Goal: Transaction & Acquisition: Purchase product/service

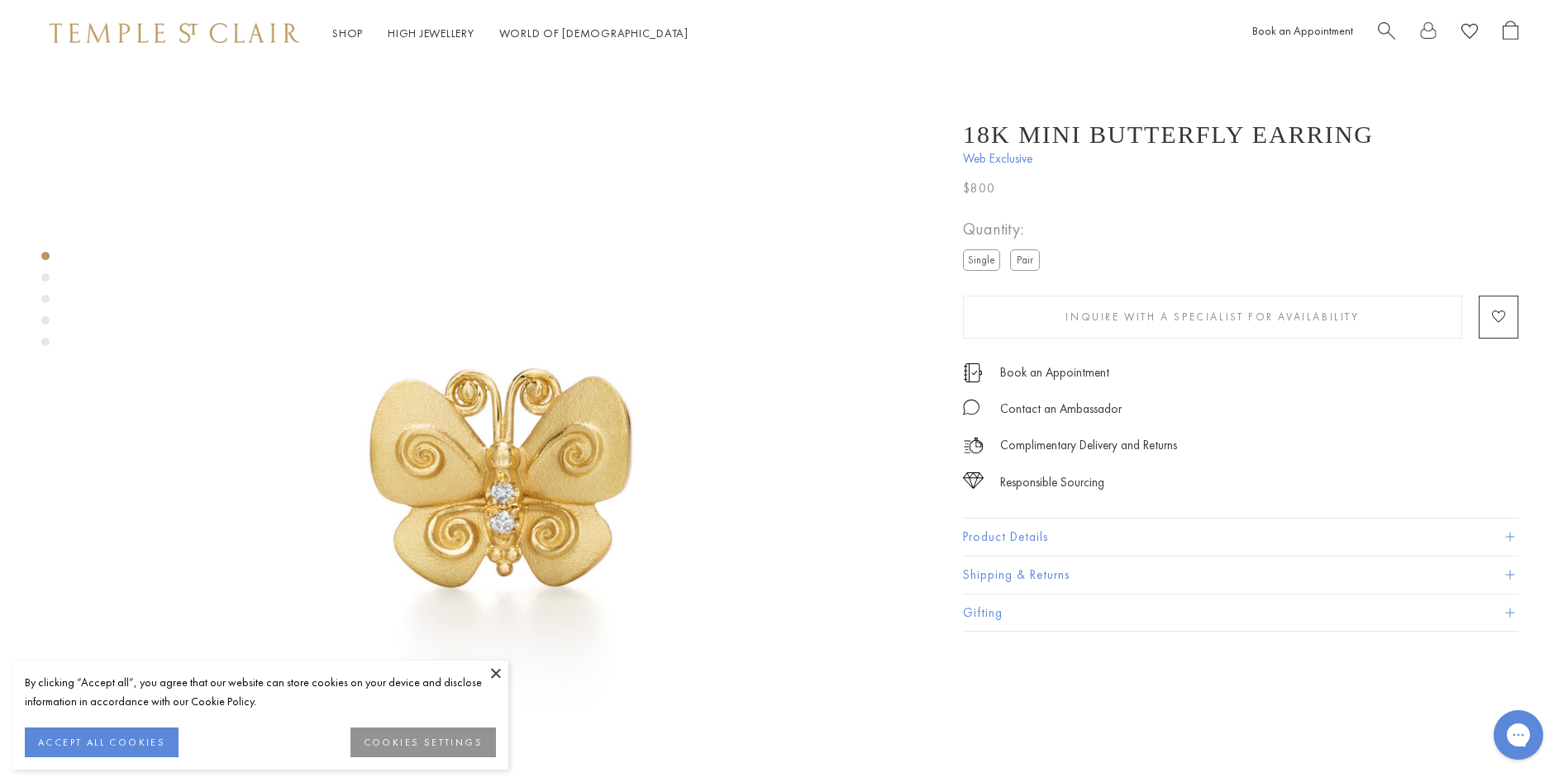
click at [1030, 267] on label "Pair" at bounding box center [1025, 260] width 30 height 20
click at [978, 265] on label "Single" at bounding box center [981, 260] width 37 height 20
click at [993, 546] on button "Product Details" at bounding box center [1241, 538] width 555 height 37
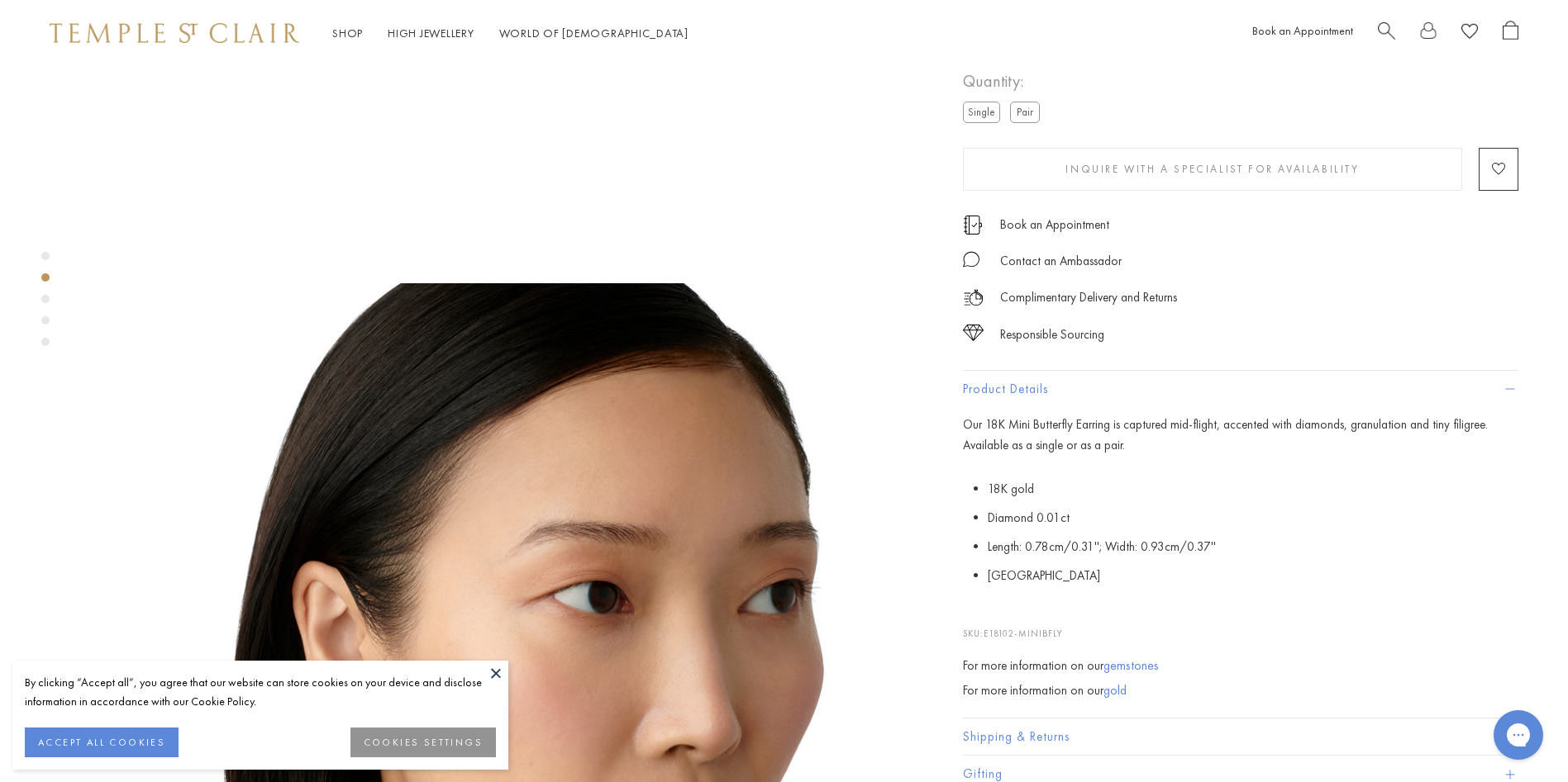
scroll to position [826, 0]
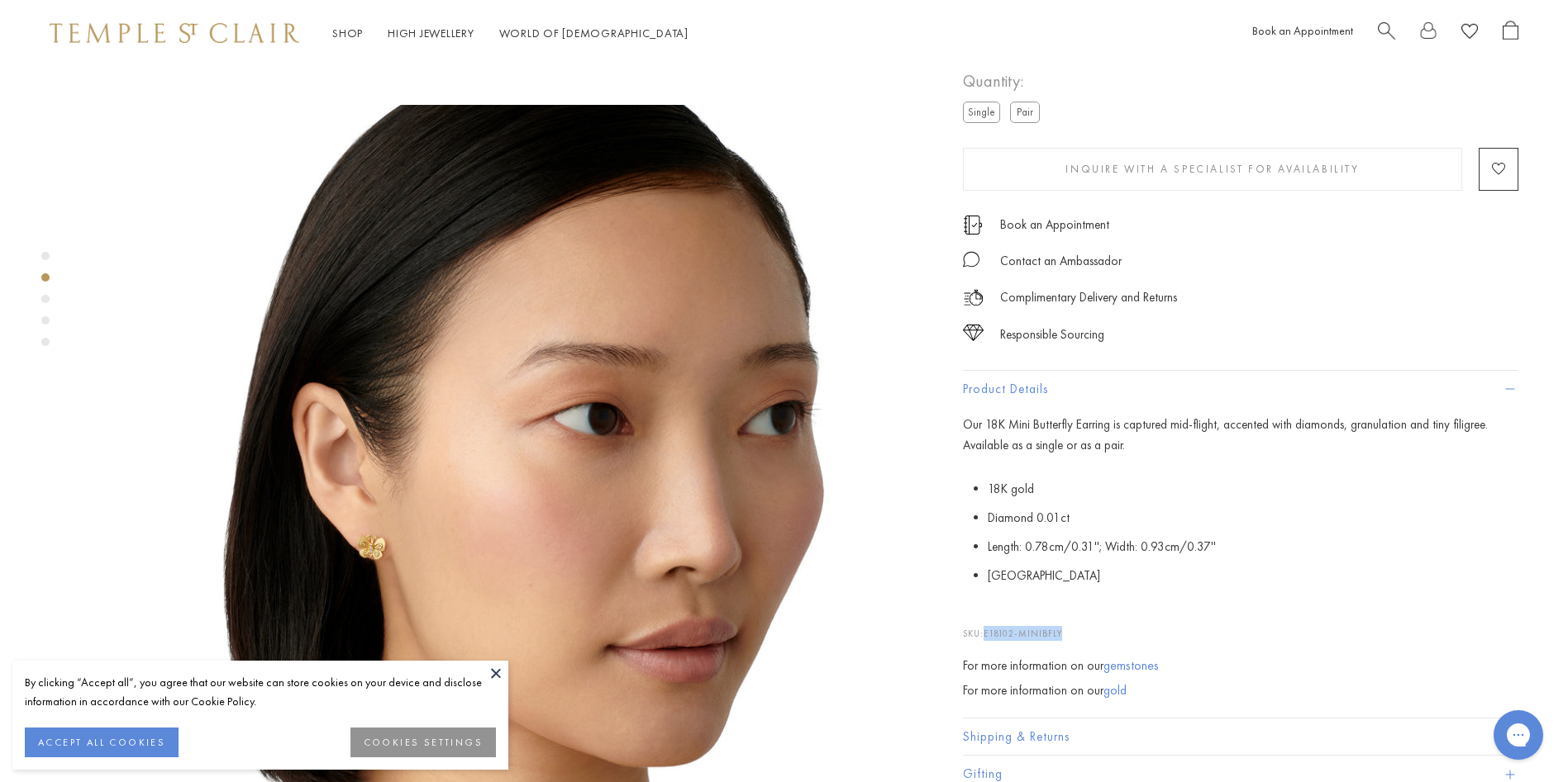
drag, startPoint x: 1073, startPoint y: 640, endPoint x: 989, endPoint y: 635, distance: 84.1
click at [989, 635] on p "SKU: E18102-MINIBFLY" at bounding box center [1241, 625] width 555 height 31
drag, startPoint x: 989, startPoint y: 635, endPoint x: 1001, endPoint y: 634, distance: 12.0
copy span "E18102-MINIBFLY"
drag, startPoint x: 1097, startPoint y: 425, endPoint x: 984, endPoint y: 427, distance: 113.0
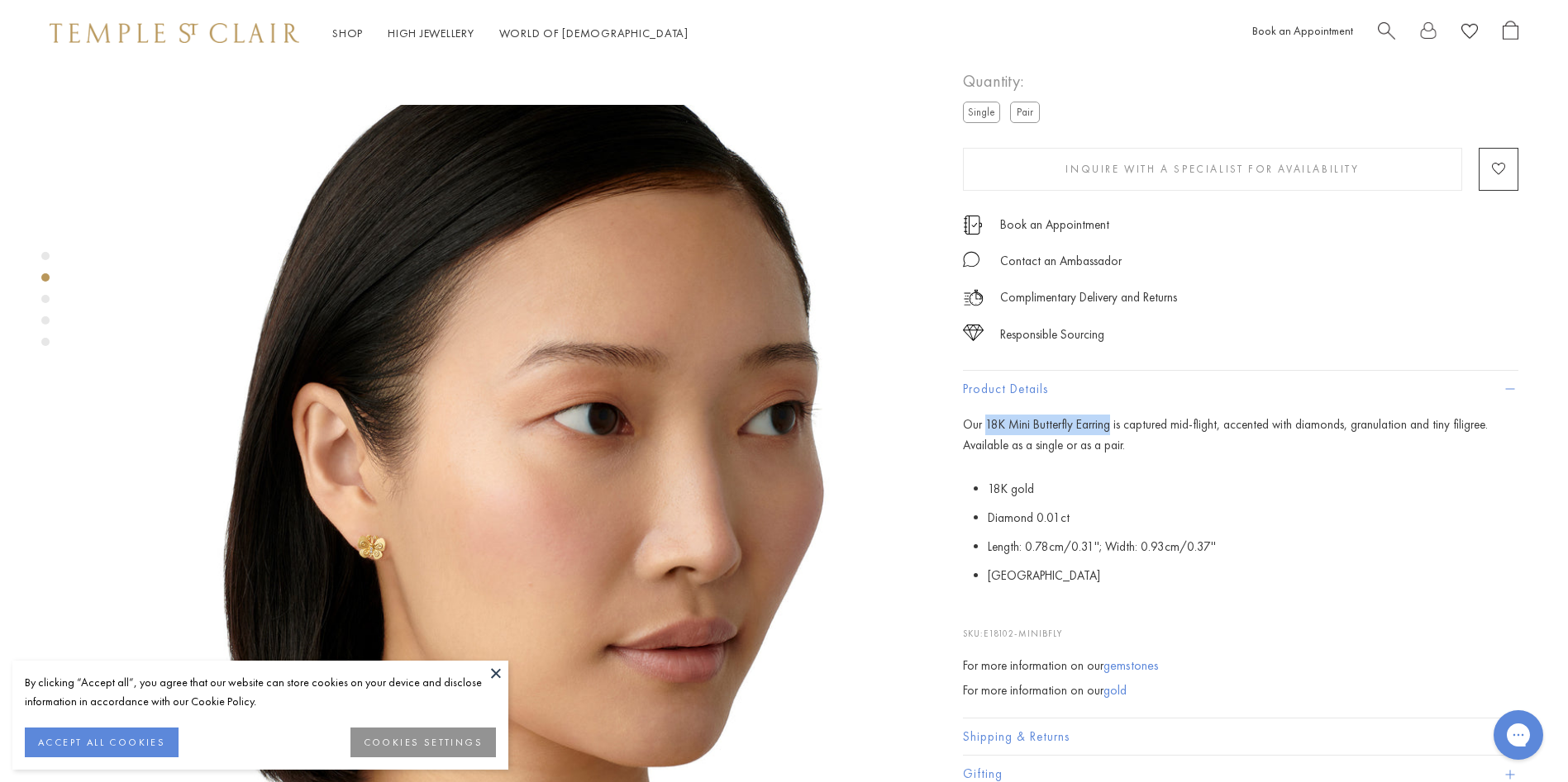
click at [984, 427] on span "Our 18K Mini Butterfly Earring is captured mid-flight, accented with diamonds, …" at bounding box center [1225, 435] width 525 height 37
drag, startPoint x: 984, startPoint y: 427, endPoint x: 994, endPoint y: 426, distance: 10.0
copy span "18K Mini Butterfly Earring"
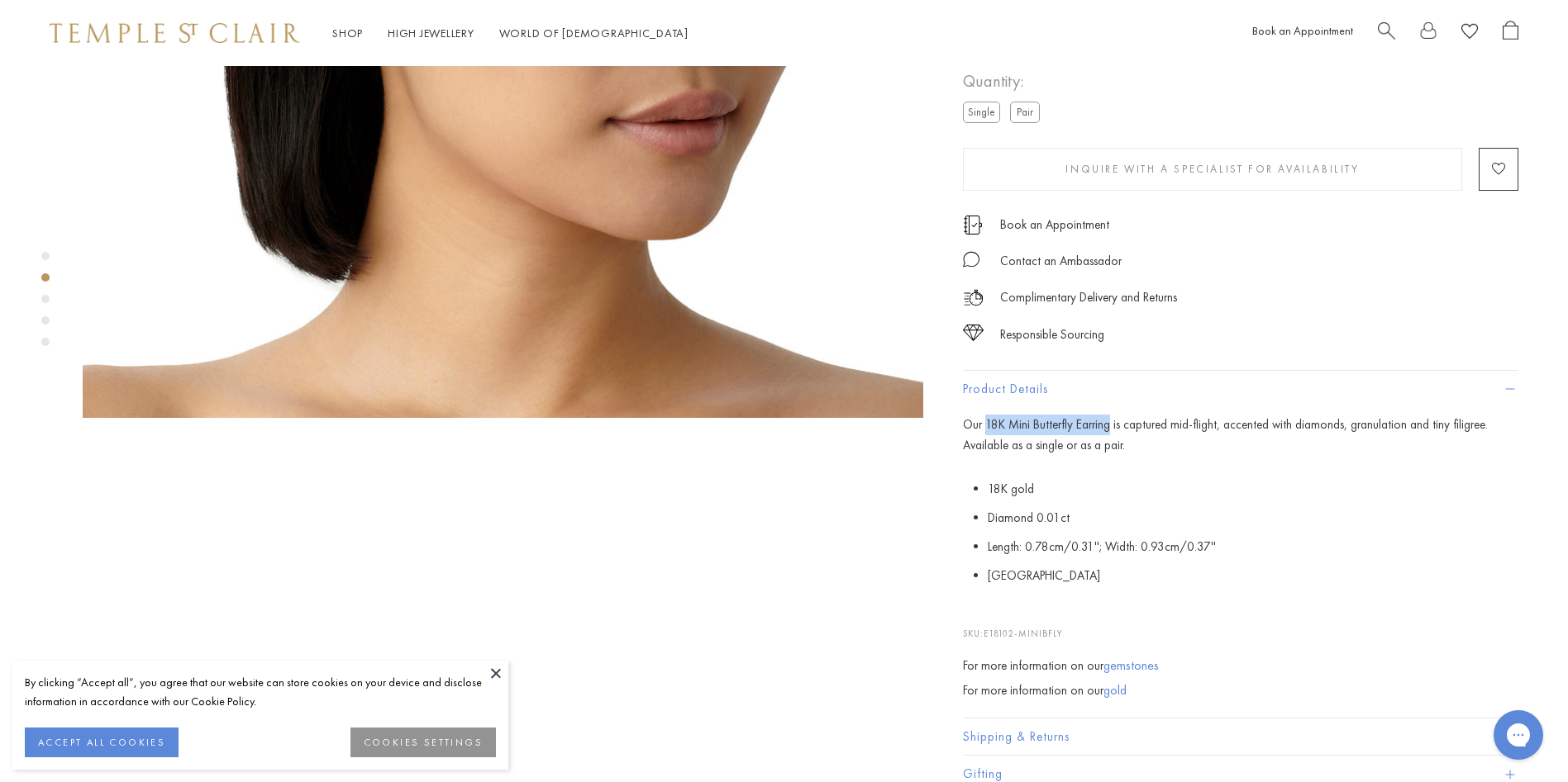
scroll to position [1818, 0]
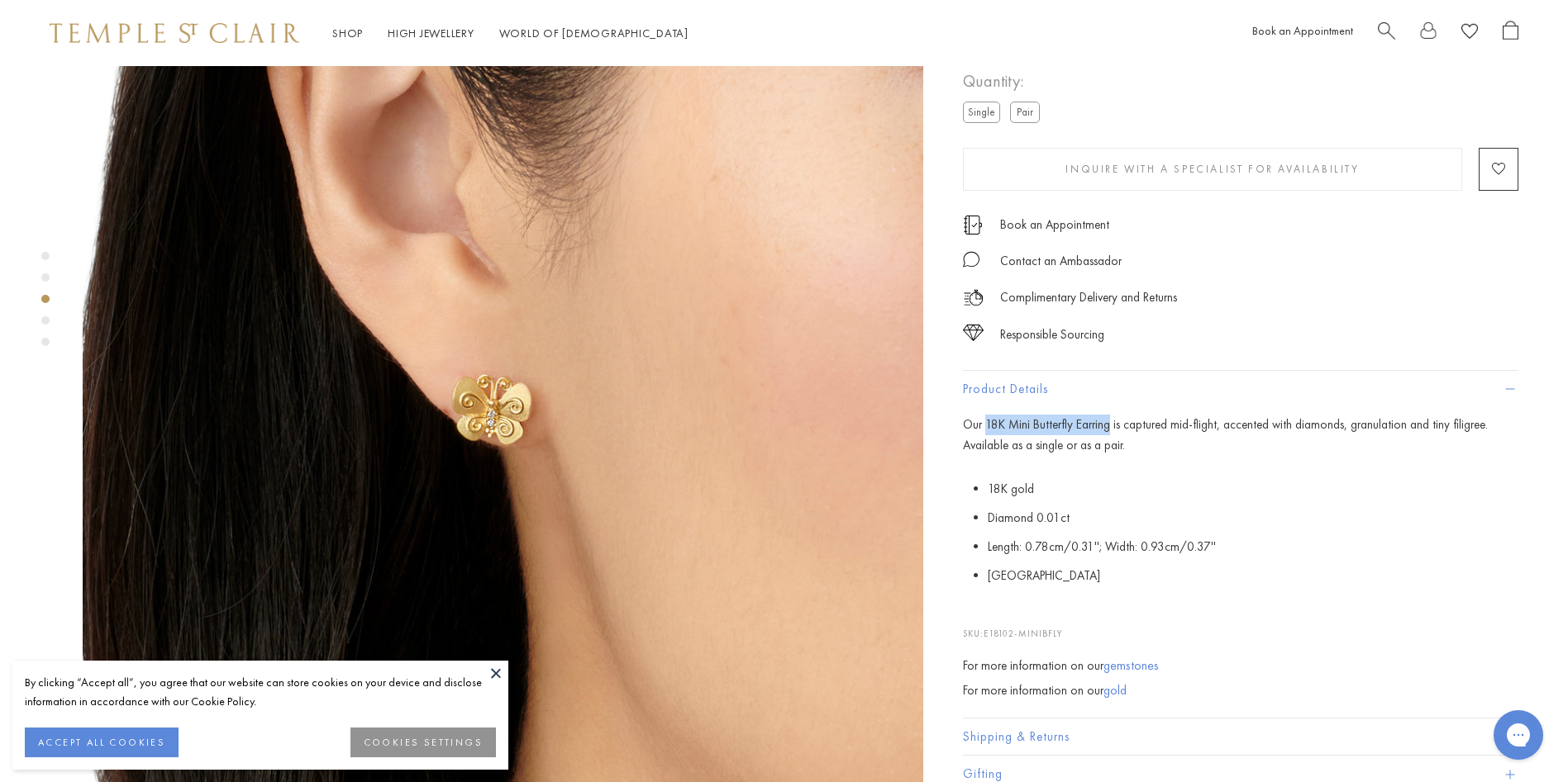
click at [498, 671] on button at bounding box center [495, 673] width 25 height 25
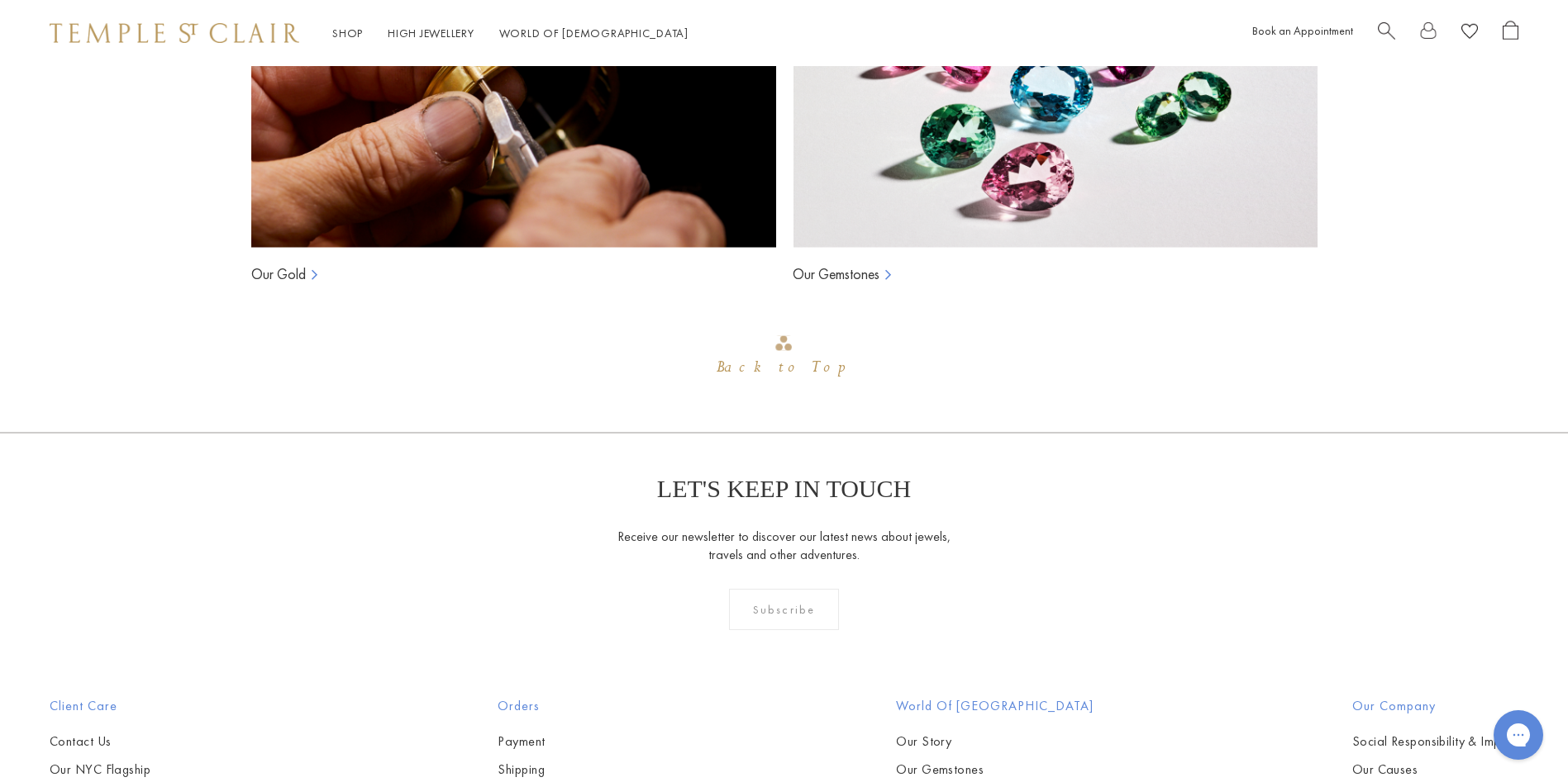
scroll to position [5246, 0]
